Goal: Transaction & Acquisition: Subscribe to service/newsletter

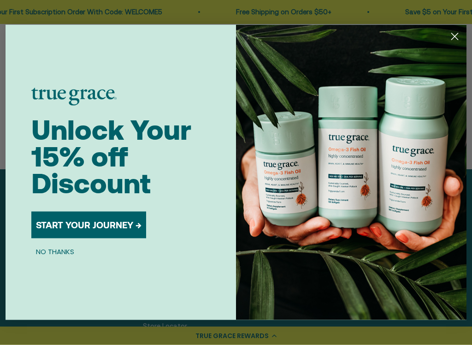
scroll to position [416, 0]
click at [449, 33] on circle "Close dialog" at bounding box center [455, 36] width 15 height 15
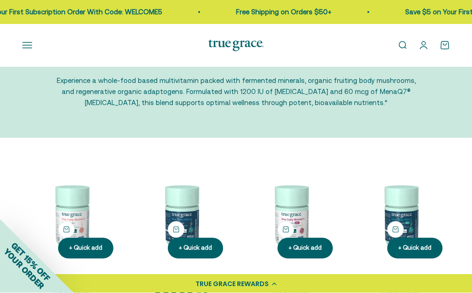
scroll to position [0, 0]
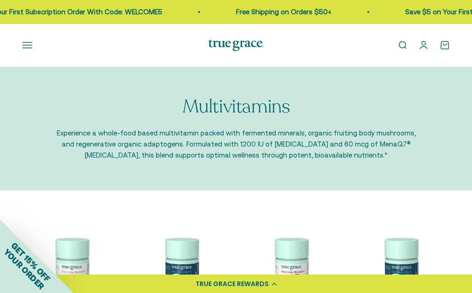
click at [22, 42] on button "Open navigation menu" at bounding box center [27, 45] width 10 height 10
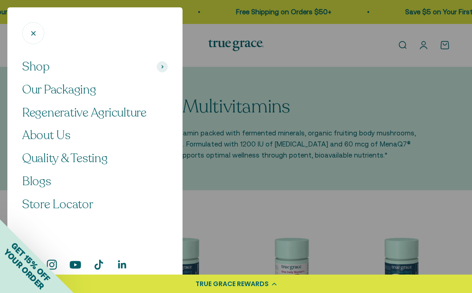
click at [36, 67] on span "Shop" at bounding box center [36, 67] width 28 height 16
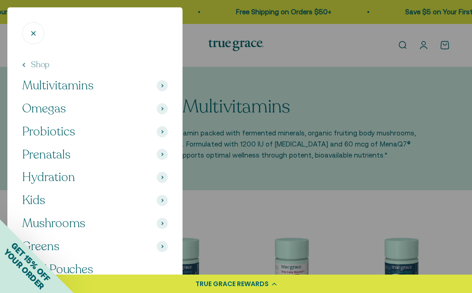
click at [50, 110] on span "Omegas" at bounding box center [44, 109] width 44 height 16
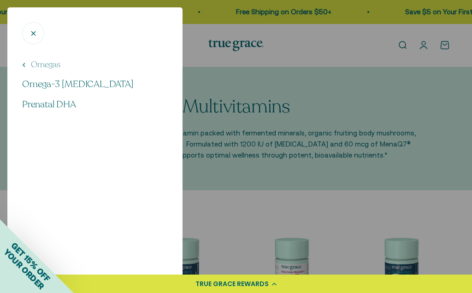
click at [27, 65] on button "Omegas" at bounding box center [41, 65] width 38 height 12
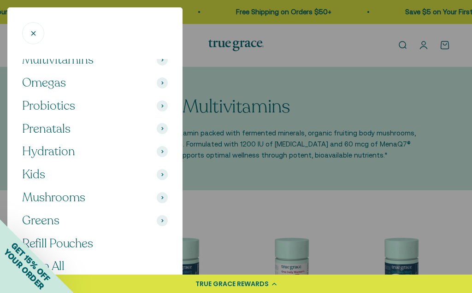
scroll to position [25, 0]
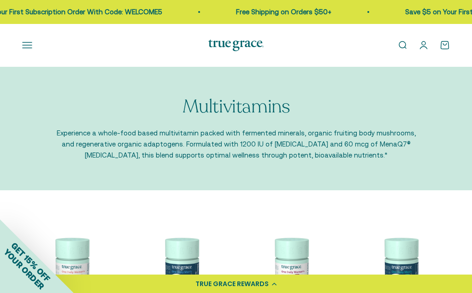
click at [25, 49] on button "Open navigation menu" at bounding box center [27, 45] width 10 height 10
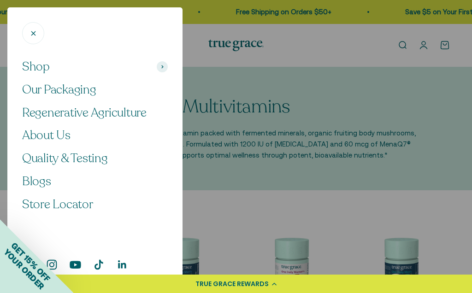
click at [39, 71] on span "Shop" at bounding box center [36, 67] width 28 height 16
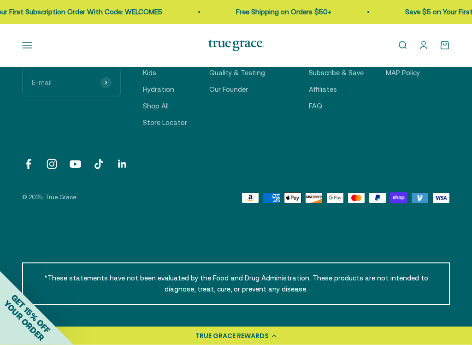
scroll to position [621, 0]
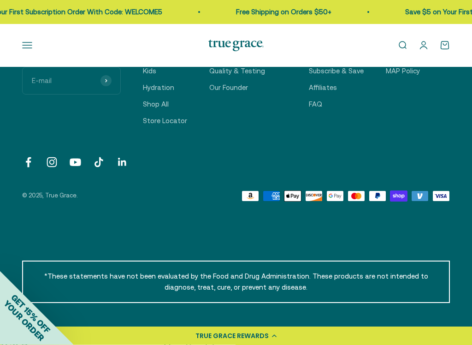
click at [28, 50] on button "Open navigation menu" at bounding box center [27, 45] width 10 height 10
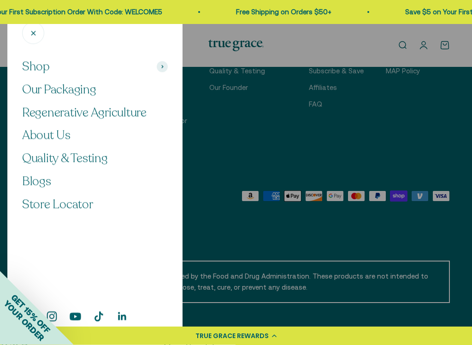
scroll to position [621, 0]
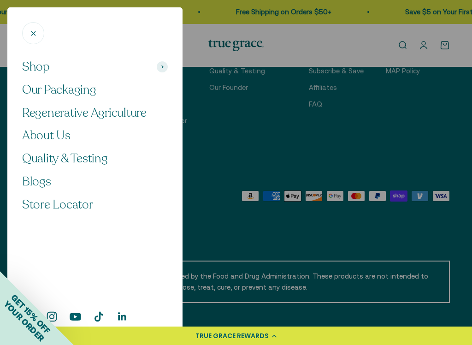
click at [37, 71] on span "Shop" at bounding box center [36, 67] width 28 height 16
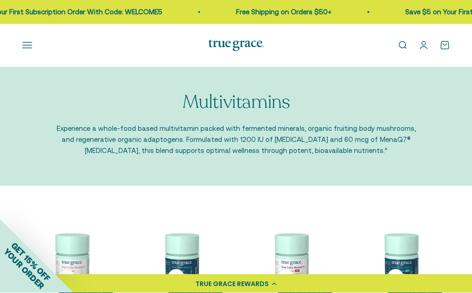
scroll to position [0, 0]
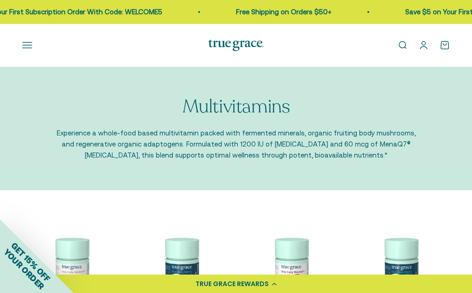
click at [24, 44] on button "Open navigation menu" at bounding box center [27, 45] width 10 height 10
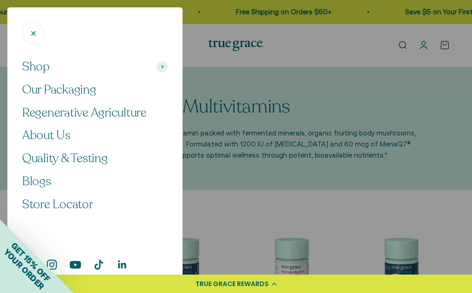
click at [35, 69] on span "Shop" at bounding box center [36, 67] width 28 height 16
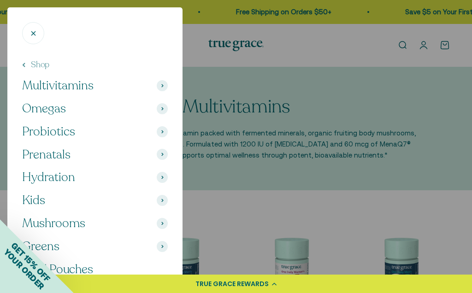
click at [78, 267] on span "Refill Pouches" at bounding box center [57, 270] width 71 height 16
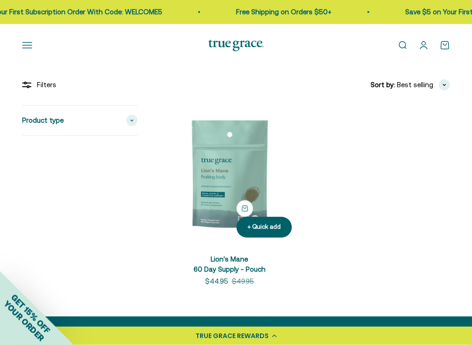
scroll to position [134, 0]
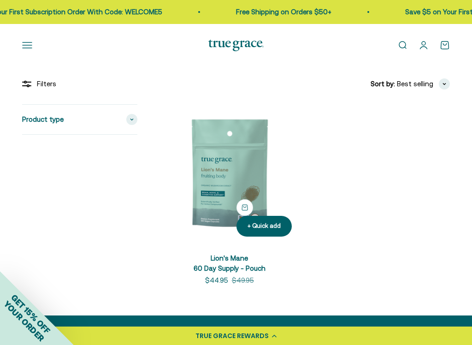
click at [24, 46] on button "Open navigation menu" at bounding box center [27, 45] width 10 height 10
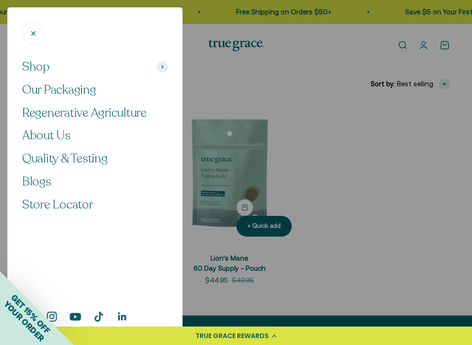
click at [48, 89] on span "Our Packaging" at bounding box center [59, 90] width 74 height 16
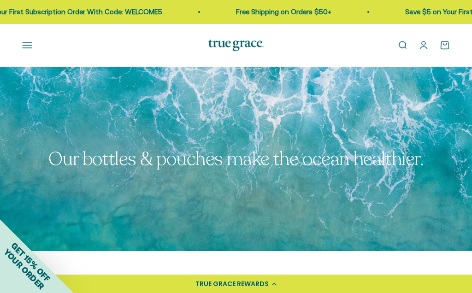
click at [22, 43] on button "Open navigation menu" at bounding box center [27, 45] width 10 height 10
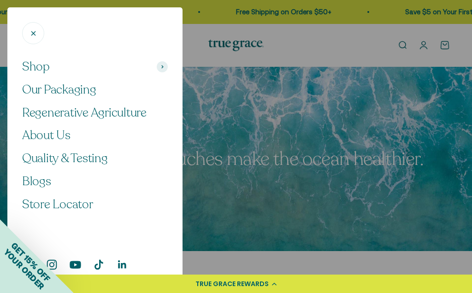
click at [34, 67] on span "Shop" at bounding box center [36, 67] width 28 height 16
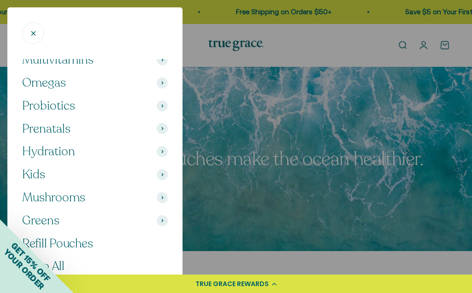
scroll to position [25, 0]
click at [75, 243] on span "Refill Pouches" at bounding box center [57, 244] width 71 height 16
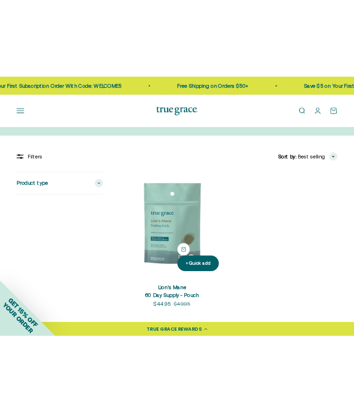
scroll to position [112, 0]
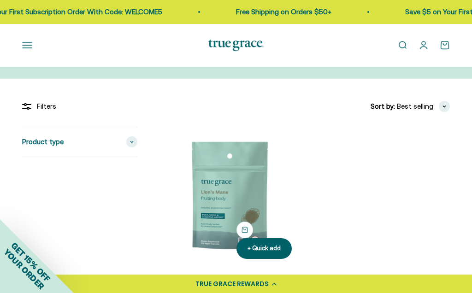
click at [59, 145] on span "Product type" at bounding box center [43, 142] width 42 height 11
click at [26, 157] on input "Mushrooms (1)" at bounding box center [25, 159] width 7 height 7
checkbox input "true"
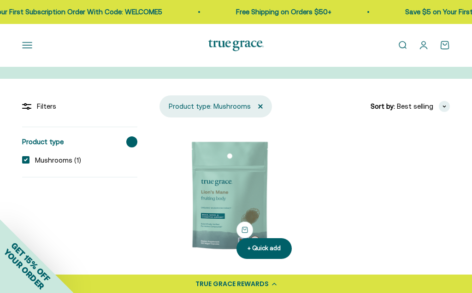
click at [24, 45] on button "Open navigation menu" at bounding box center [27, 45] width 10 height 10
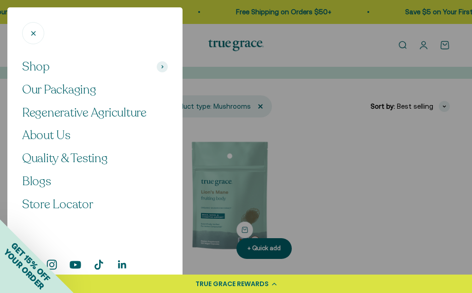
click at [35, 68] on span "Shop" at bounding box center [36, 67] width 28 height 16
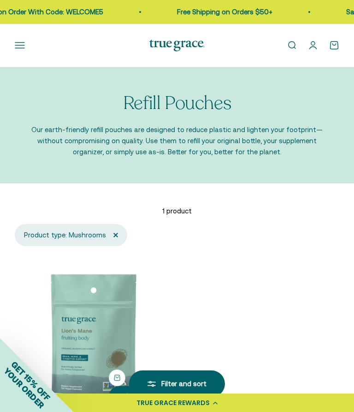
click at [19, 47] on button "Open navigation menu" at bounding box center [20, 45] width 10 height 10
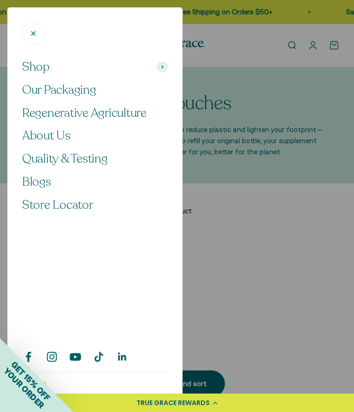
click at [34, 66] on span "Shop" at bounding box center [36, 67] width 28 height 16
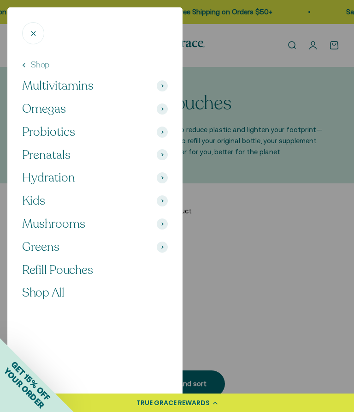
click at [41, 245] on span "Greens" at bounding box center [40, 247] width 37 height 16
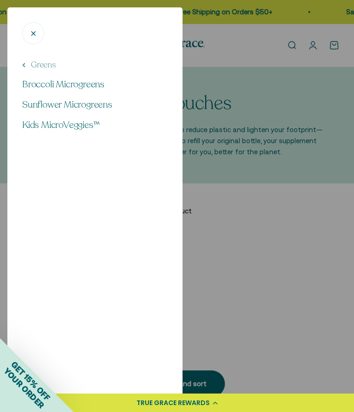
click at [41, 68] on button "Greens" at bounding box center [39, 65] width 34 height 12
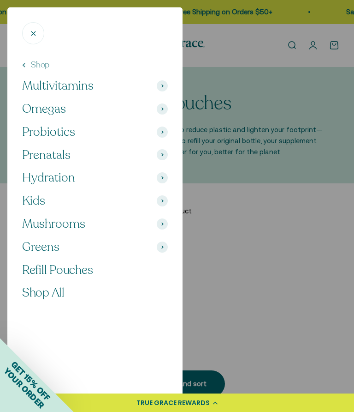
click at [45, 291] on span "Shop All" at bounding box center [43, 292] width 42 height 16
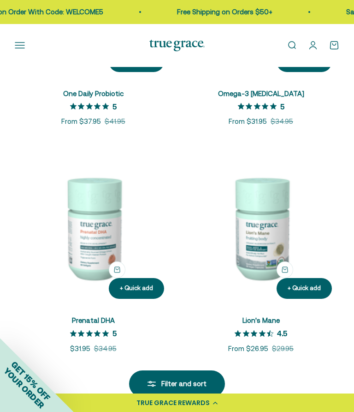
scroll to position [1223, 0]
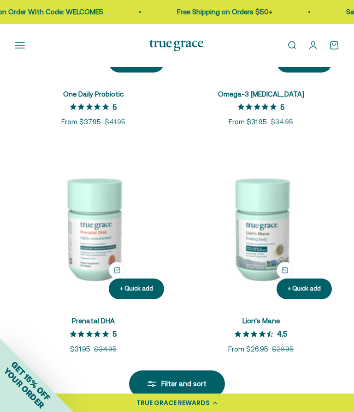
click at [270, 244] on img at bounding box center [261, 227] width 157 height 157
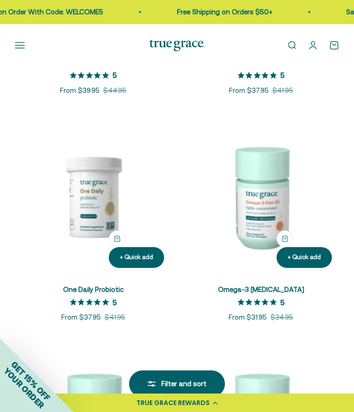
scroll to position [1027, 0]
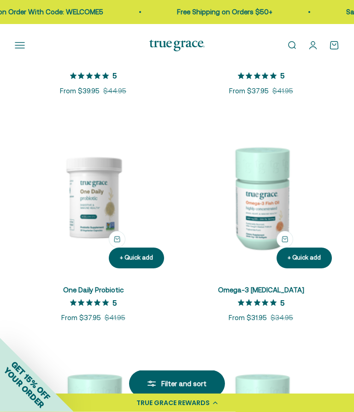
click at [270, 211] on img at bounding box center [261, 197] width 157 height 157
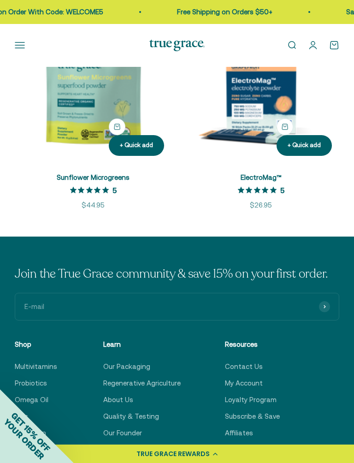
scroll to position [2499, 0]
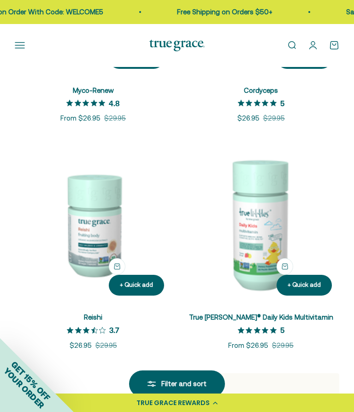
scroll to position [1679, 0]
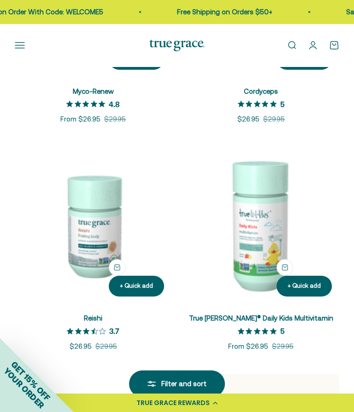
click at [88, 236] on img at bounding box center [93, 225] width 157 height 157
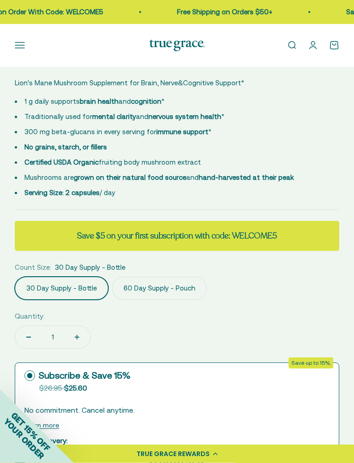
scroll to position [466, 0]
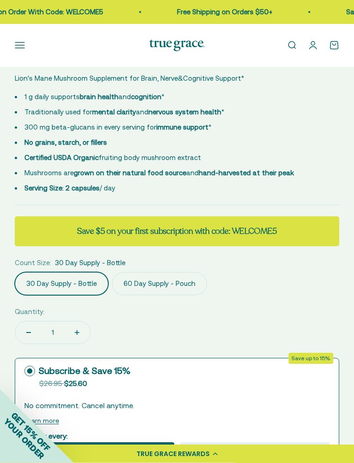
click at [152, 284] on label "60 Day Supply - Pouch" at bounding box center [159, 284] width 95 height 23
click at [15, 273] on input "60 Day Supply - Pouch" at bounding box center [14, 272] width 0 height 0
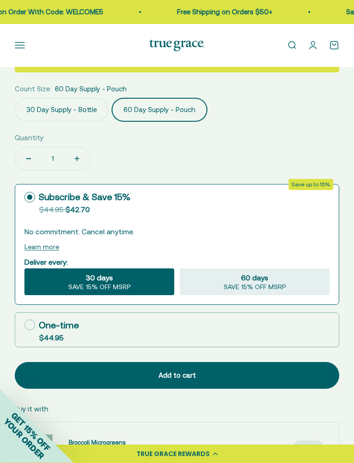
scroll to position [640, 0]
click at [64, 113] on label "30 Day Supply - Bottle" at bounding box center [62, 109] width 94 height 23
click at [15, 98] on input "30 Day Supply - Bottle" at bounding box center [14, 98] width 0 height 0
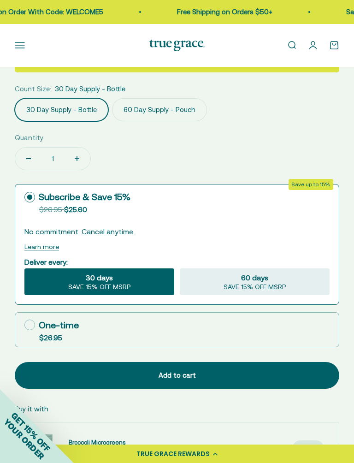
click at [160, 107] on label "60 Day Supply - Pouch" at bounding box center [159, 109] width 95 height 23
click at [15, 98] on input "60 Day Supply - Pouch" at bounding box center [14, 98] width 0 height 0
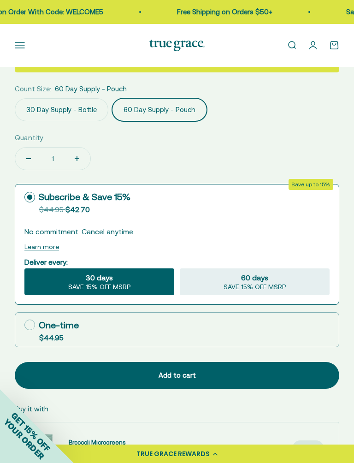
scroll to position [0, 355]
click at [47, 107] on label "30 Day Supply - Bottle" at bounding box center [62, 109] width 94 height 23
click at [15, 98] on input "30 Day Supply - Bottle" at bounding box center [14, 98] width 0 height 0
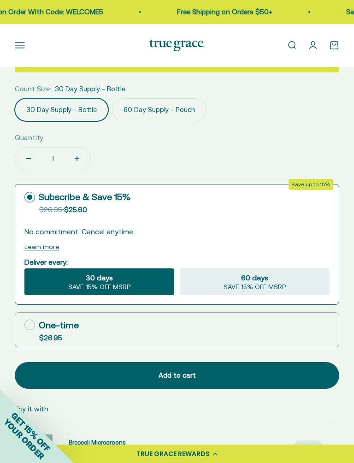
click at [157, 108] on label "60 Day Supply - Pouch" at bounding box center [159, 109] width 95 height 23
click at [15, 98] on input "60 Day Supply - Pouch" at bounding box center [14, 98] width 0 height 0
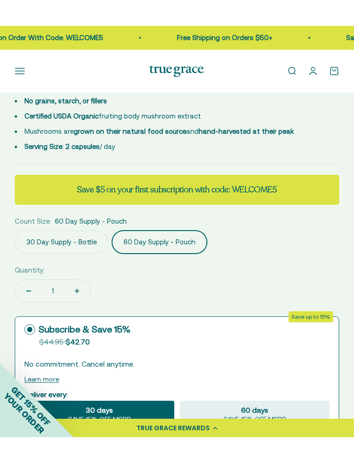
scroll to position [579, 0]
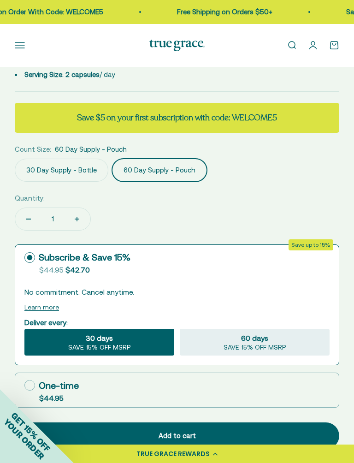
click at [57, 172] on label "30 Day Supply - Bottle" at bounding box center [62, 170] width 94 height 23
click at [15, 159] on input "30 Day Supply - Bottle" at bounding box center [14, 158] width 0 height 0
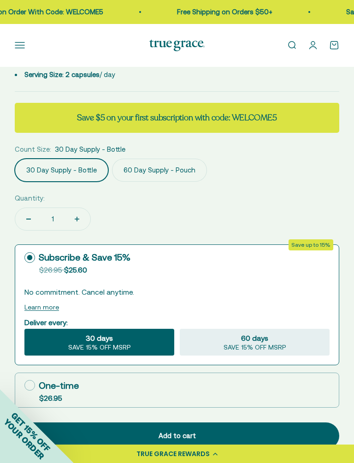
click at [154, 170] on label "60 Day Supply - Pouch" at bounding box center [159, 170] width 95 height 23
click at [15, 159] on input "60 Day Supply - Pouch" at bounding box center [14, 158] width 0 height 0
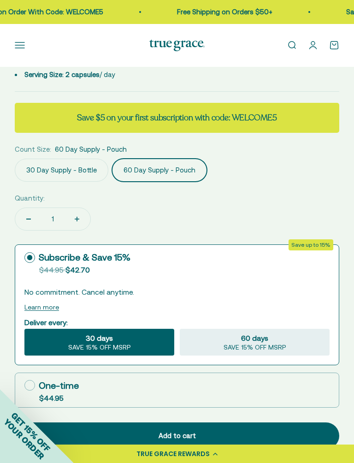
scroll to position [0, 355]
click at [257, 344] on span "SAVE 15% OFF MSRP" at bounding box center [255, 348] width 63 height 8
click at [180, 329] on input "60 days SAVE 15% OFF MSRP" at bounding box center [179, 328] width 0 height 0
radio input "true"
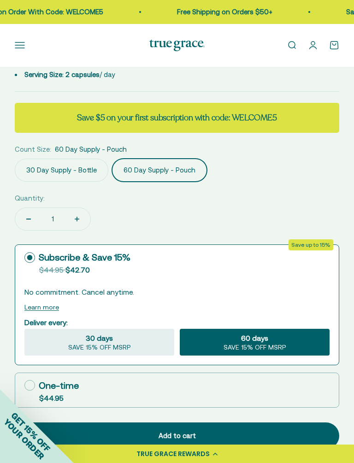
click at [106, 344] on span "SAVE 15% OFF MSRP" at bounding box center [99, 348] width 63 height 8
click at [24, 329] on input "30 days SAVE 15% OFF MSRP" at bounding box center [24, 328] width 0 height 0
radio input "true"
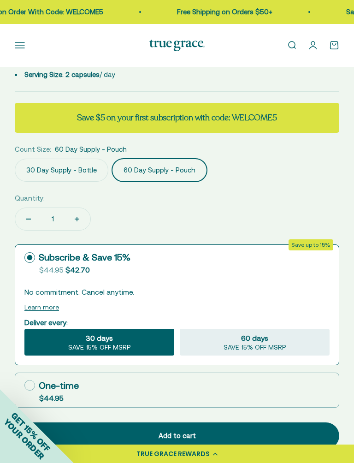
click at [263, 339] on span "60 days" at bounding box center [254, 338] width 27 height 11
click at [180, 329] on input "60 days SAVE 15% OFF MSRP" at bounding box center [179, 328] width 0 height 0
radio input "true"
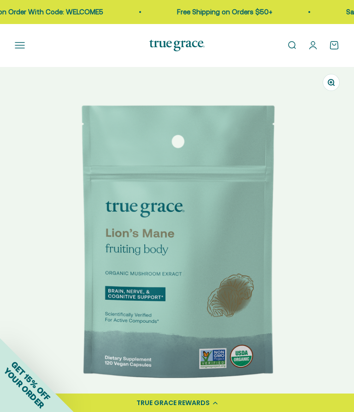
click at [22, 47] on button "Open navigation menu" at bounding box center [20, 45] width 10 height 10
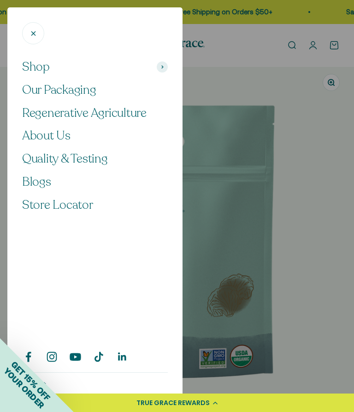
click at [308, 257] on div at bounding box center [177, 206] width 354 height 412
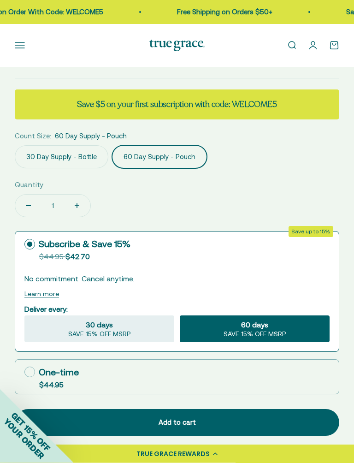
scroll to position [593, 0]
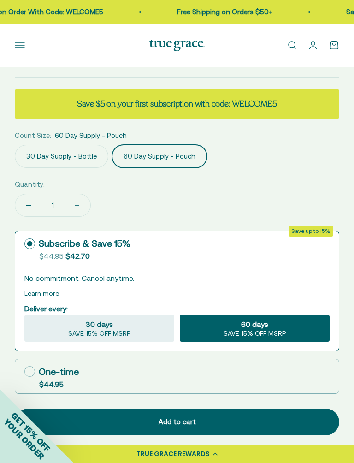
click at [24, 370] on label "One-time $44.95" at bounding box center [177, 376] width 324 height 34
click at [24, 371] on input "One-time $44.95" at bounding box center [24, 371] width 0 height 0
radio input "true"
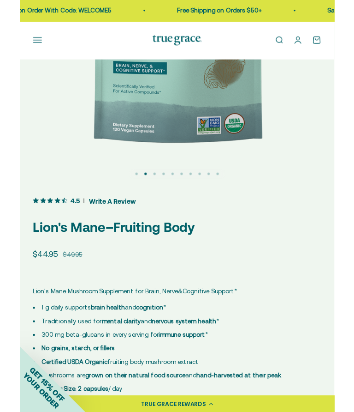
scroll to position [0, 0]
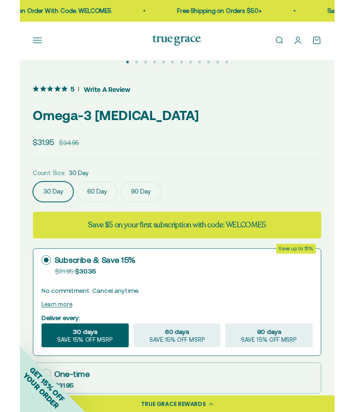
scroll to position [342, 0]
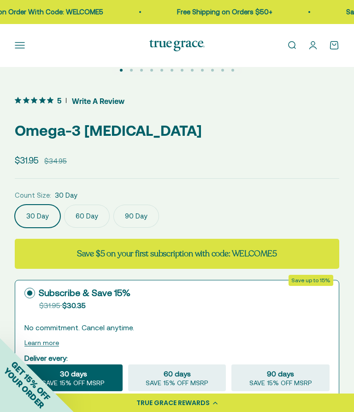
click at [137, 218] on label "90 Day" at bounding box center [136, 215] width 46 height 23
click at [15, 204] on input "90 Day" at bounding box center [14, 204] width 0 height 0
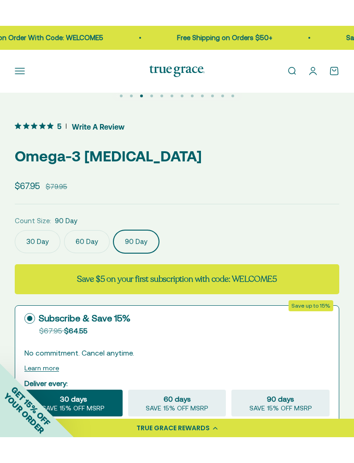
scroll to position [352, 0]
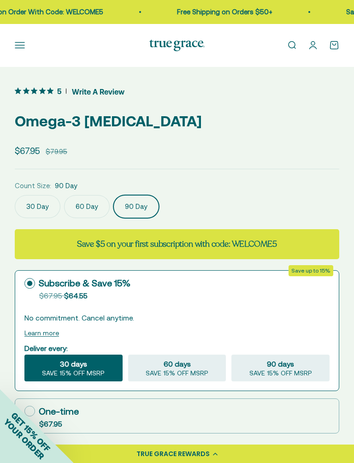
click at [283, 368] on span "90 days" at bounding box center [280, 363] width 27 height 11
click at [232, 355] on input "90 days SAVE 15% OFF MSRP" at bounding box center [231, 354] width 0 height 0
radio input "true"
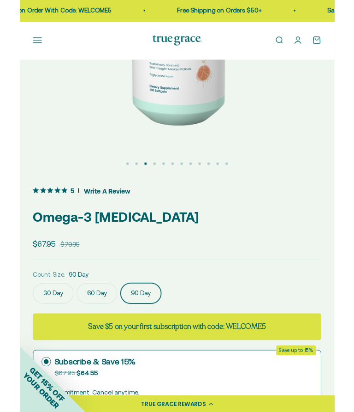
scroll to position [228, 0]
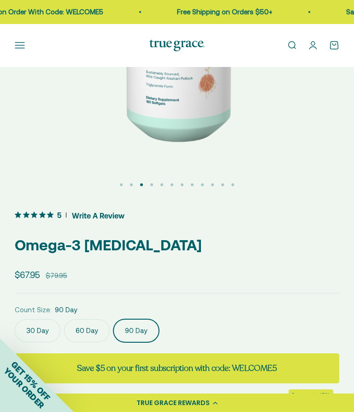
click at [32, 330] on label "30 Day" at bounding box center [38, 330] width 46 height 23
click at [15, 319] on input "30 Day" at bounding box center [14, 318] width 0 height 0
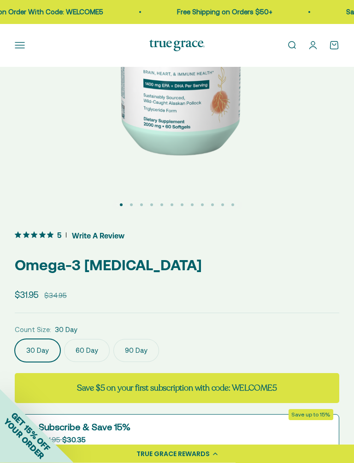
scroll to position [208, 0]
click at [82, 350] on label "60 Day" at bounding box center [87, 350] width 46 height 23
click at [15, 339] on input "60 Day" at bounding box center [14, 339] width 0 height 0
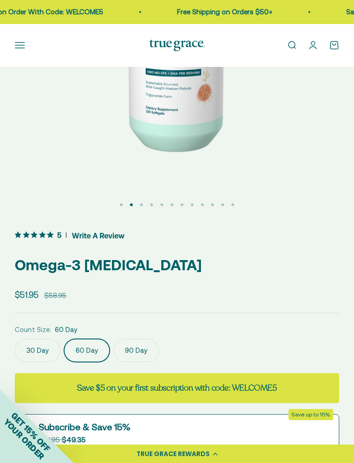
click at [130, 351] on label "90 Day" at bounding box center [136, 350] width 46 height 23
click at [15, 339] on input "90 Day" at bounding box center [14, 339] width 0 height 0
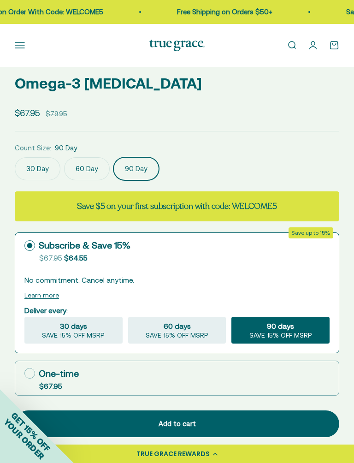
scroll to position [390, 0]
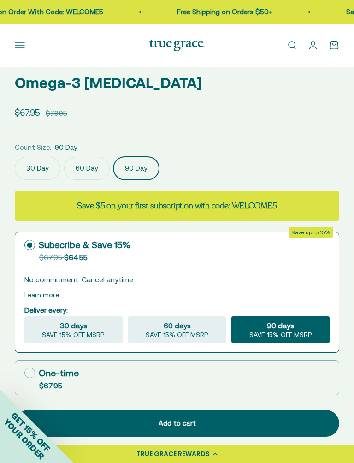
click at [42, 300] on div at bounding box center [177, 310] width 324 height 86
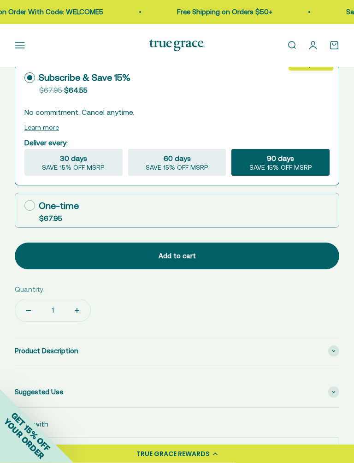
scroll to position [557, 0]
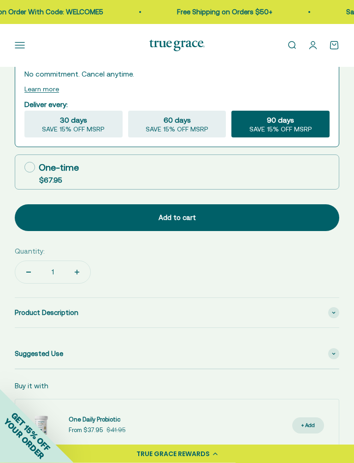
click at [60, 314] on span "Product Description" at bounding box center [47, 313] width 64 height 11
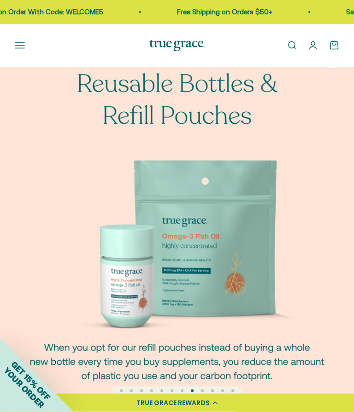
scroll to position [0, 0]
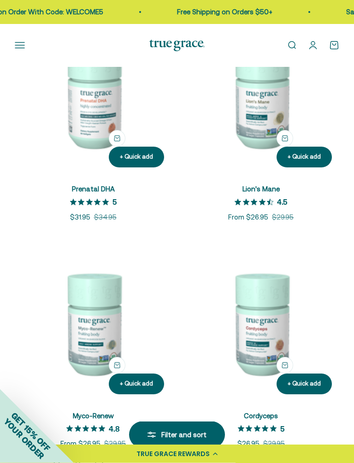
scroll to position [1355, 0]
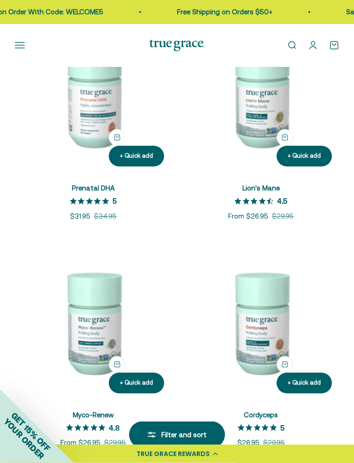
click at [93, 320] on img at bounding box center [93, 323] width 157 height 157
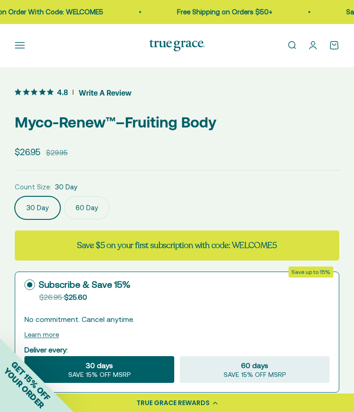
scroll to position [349, 0]
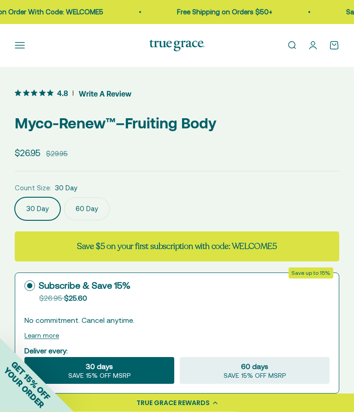
click at [82, 197] on label "60 Day" at bounding box center [87, 208] width 46 height 23
click at [15, 197] on input "60 Day" at bounding box center [14, 197] width 0 height 0
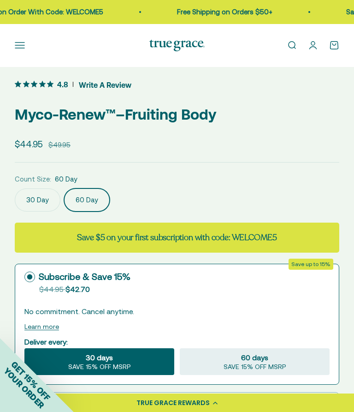
scroll to position [333, 0]
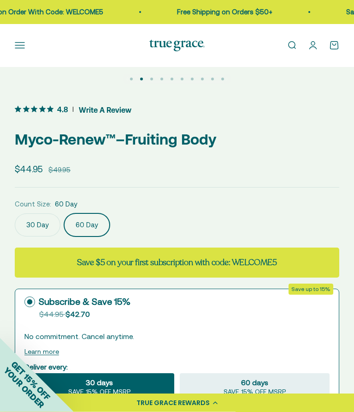
click at [40, 224] on label "30 Day" at bounding box center [38, 225] width 46 height 23
click at [15, 214] on input "30 Day" at bounding box center [14, 213] width 0 height 0
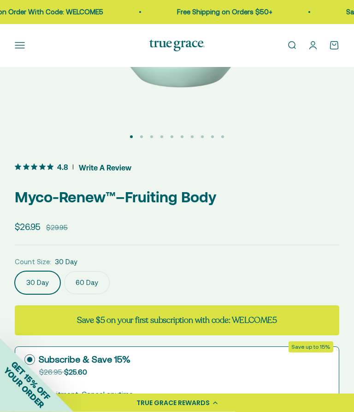
scroll to position [257, 0]
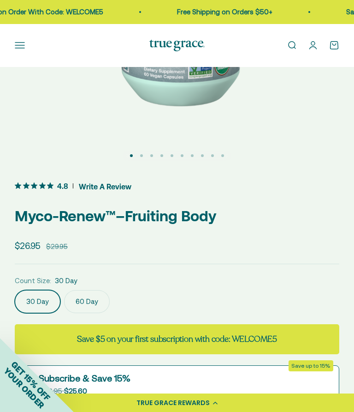
click at [85, 303] on label "60 Day" at bounding box center [87, 301] width 46 height 23
click at [15, 290] on input "60 Day" at bounding box center [14, 289] width 0 height 0
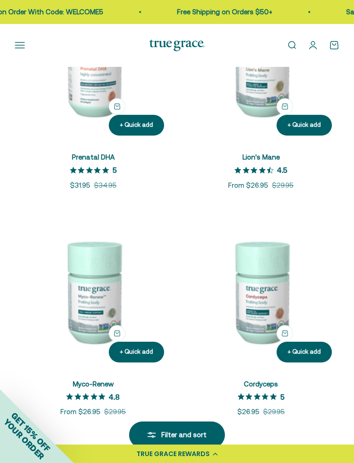
scroll to position [1389, 0]
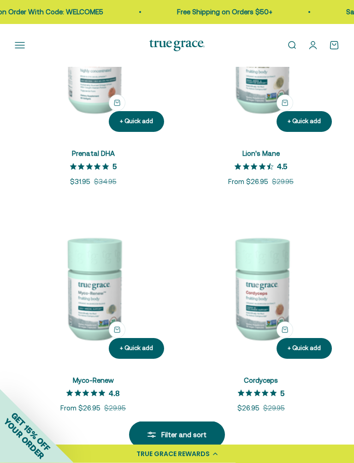
click at [255, 320] on img at bounding box center [261, 288] width 157 height 157
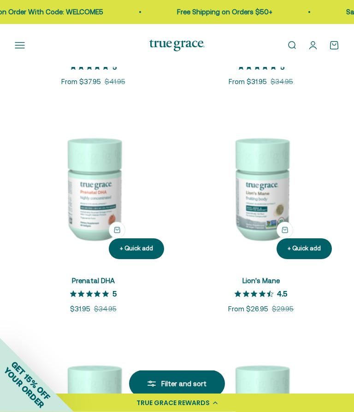
scroll to position [1262, 0]
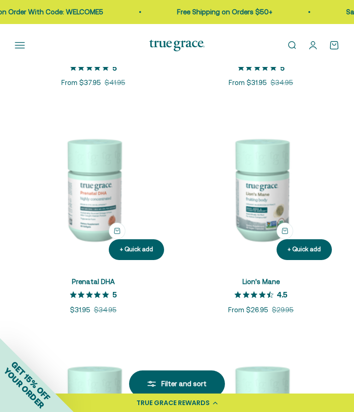
click at [258, 204] on img at bounding box center [261, 188] width 157 height 157
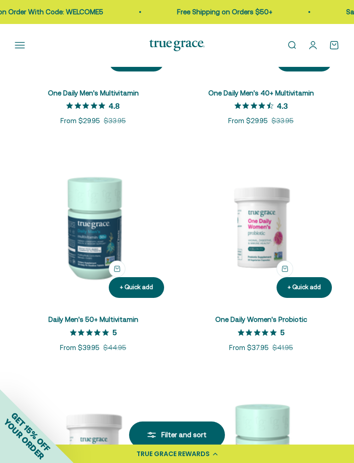
scroll to position [769, 0]
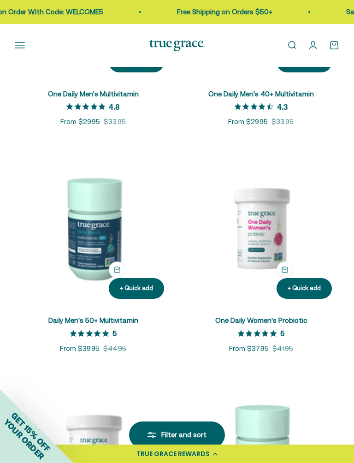
click at [88, 260] on img at bounding box center [93, 227] width 157 height 157
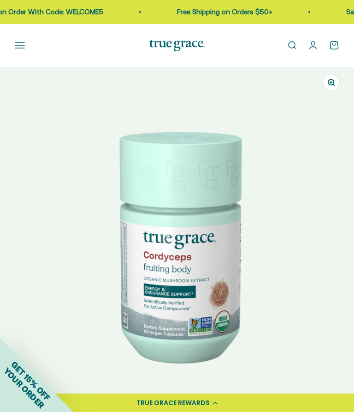
click at [23, 47] on button "Open navigation menu" at bounding box center [20, 45] width 10 height 10
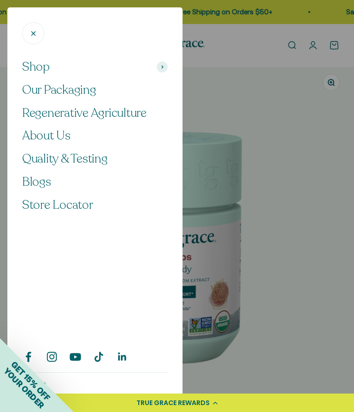
click at [77, 205] on span "Store Locator" at bounding box center [57, 205] width 71 height 16
click at [288, 238] on div at bounding box center [177, 206] width 354 height 412
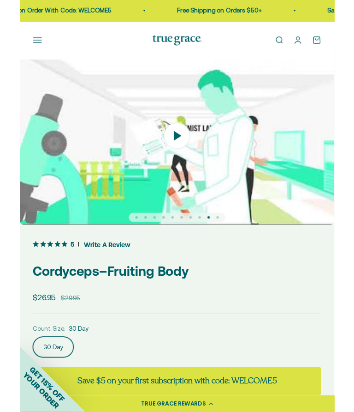
scroll to position [0, 2842]
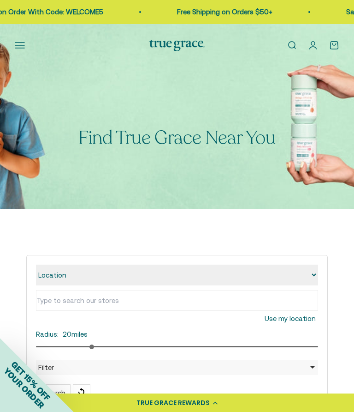
type input "[STREET_ADDRESS][PERSON_NAME]"
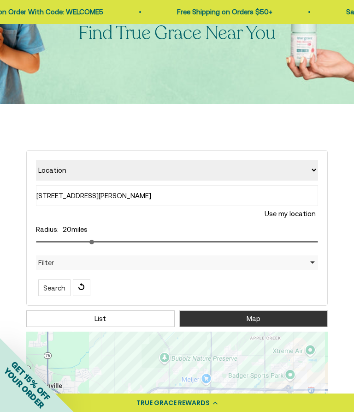
scroll to position [104, 0]
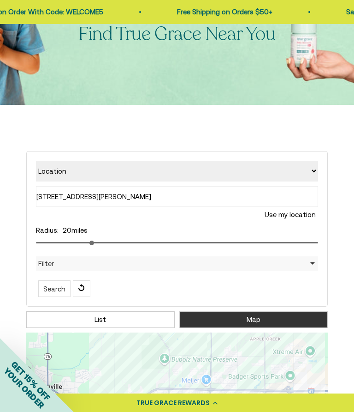
click at [285, 175] on select "Location Store name" at bounding box center [177, 171] width 282 height 21
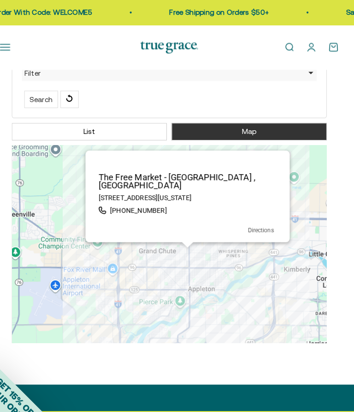
scroll to position [266, 0]
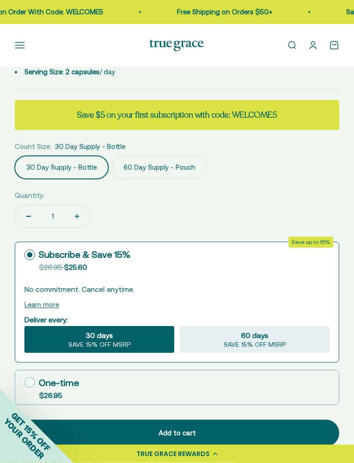
scroll to position [585, 0]
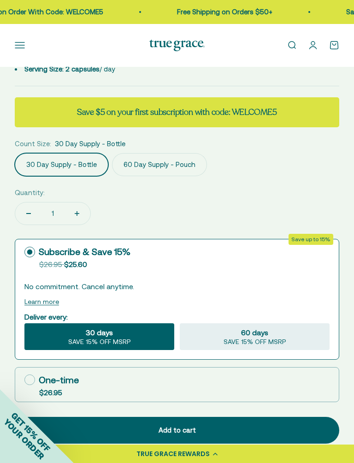
click at [266, 343] on div "60 days SAVE 15% OFF MSRP" at bounding box center [255, 336] width 150 height 27
click at [180, 323] on input "60 days SAVE 15% OFF MSRP" at bounding box center [179, 323] width 0 height 0
radio input "true"
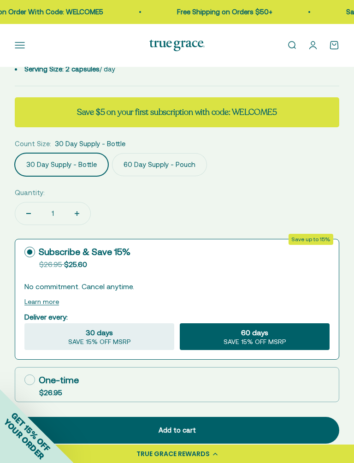
click at [159, 164] on label "60 Day Supply - Pouch" at bounding box center [159, 164] width 95 height 23
click at [15, 153] on input "60 Day Supply - Pouch" at bounding box center [14, 153] width 0 height 0
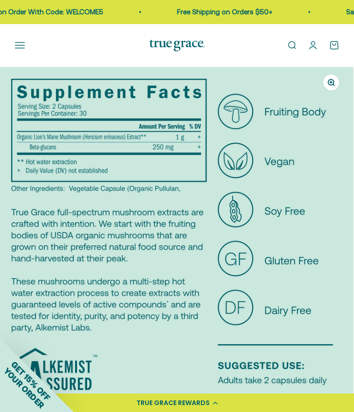
scroll to position [0, 710]
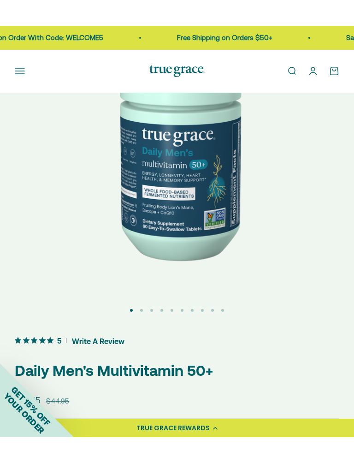
scroll to position [240, 0]
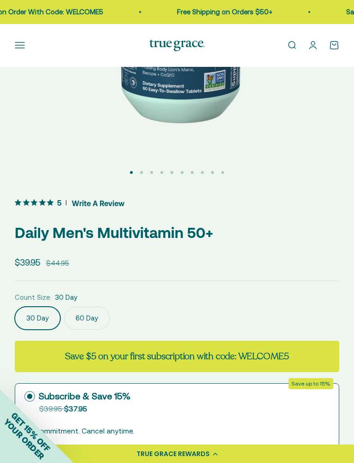
click at [83, 320] on label "60 Day" at bounding box center [87, 318] width 46 height 23
click at [15, 307] on input "60 Day" at bounding box center [14, 306] width 0 height 0
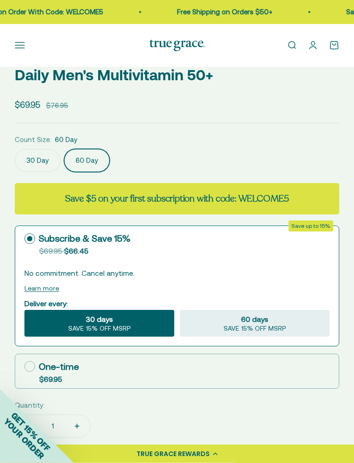
scroll to position [398, 0]
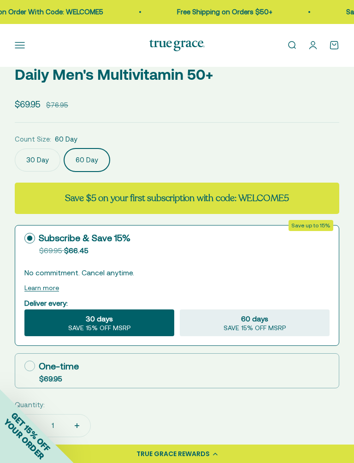
click at [233, 321] on div "60 days SAVE 15% OFF MSRP" at bounding box center [255, 323] width 150 height 27
click at [180, 310] on input "60 days SAVE 15% OFF MSRP" at bounding box center [179, 309] width 0 height 0
radio input "true"
